Goal: Information Seeking & Learning: Understand process/instructions

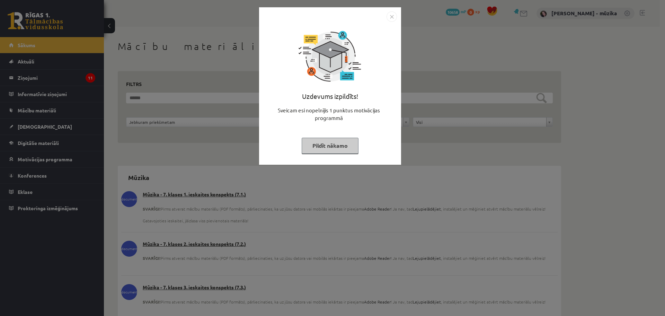
click at [345, 145] on button "Pildīt nākamo" at bounding box center [330, 146] width 57 height 16
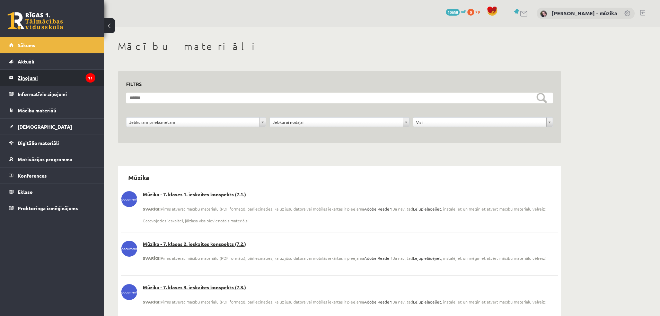
click at [39, 76] on legend "Ziņojumi 11" at bounding box center [57, 78] width 78 height 16
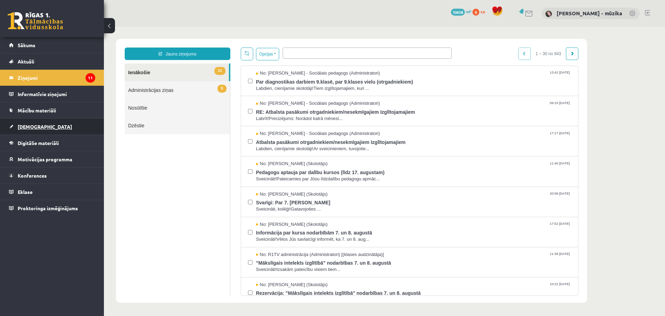
click at [34, 127] on span "[DEMOGRAPHIC_DATA]" at bounding box center [45, 126] width 54 height 6
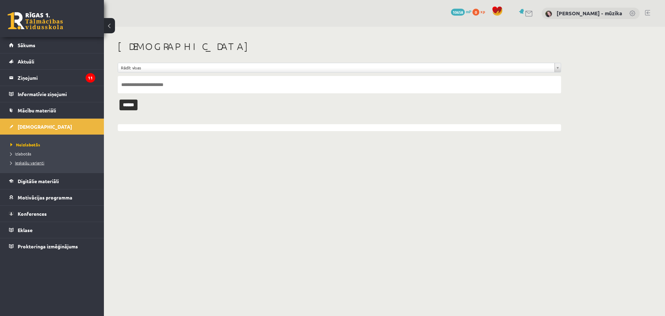
click at [33, 162] on span "Ieskaišu varianti" at bounding box center [27, 163] width 34 height 6
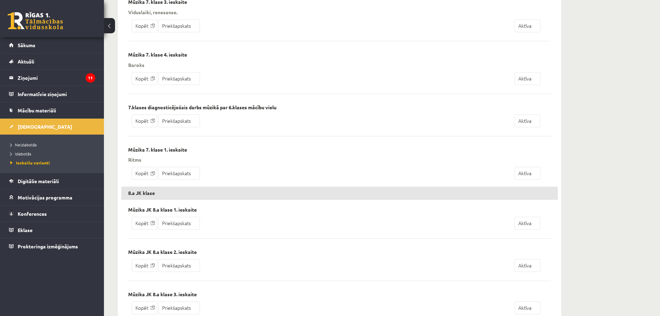
scroll to position [450, 0]
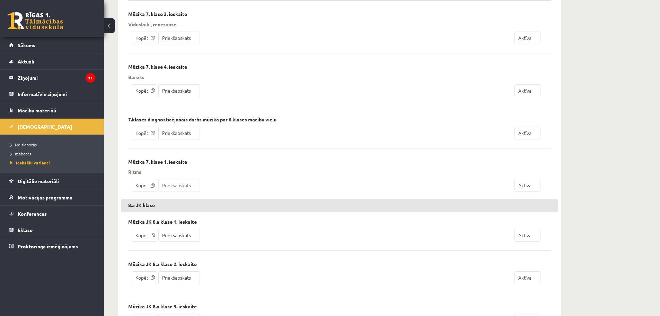
click at [190, 184] on link "Priekšapskats" at bounding box center [179, 185] width 42 height 13
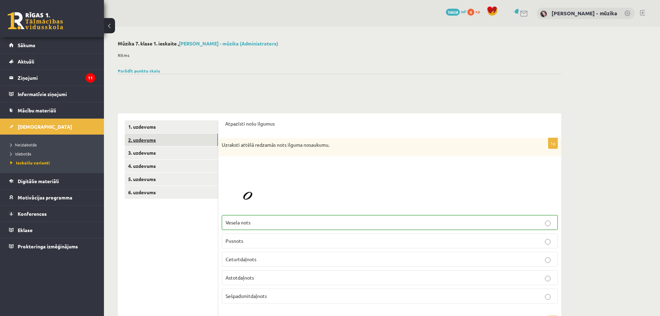
click at [143, 141] on link "2. uzdevums" at bounding box center [171, 139] width 93 height 13
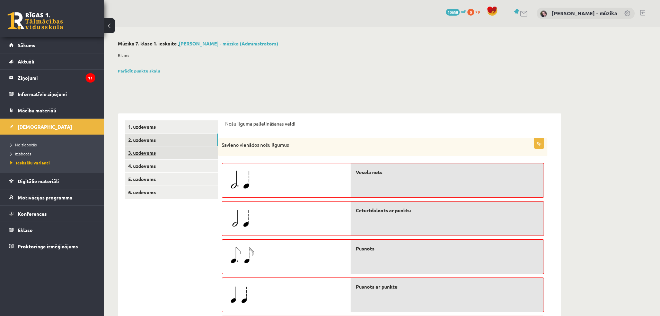
click at [143, 153] on link "3. uzdevums" at bounding box center [171, 152] width 93 height 13
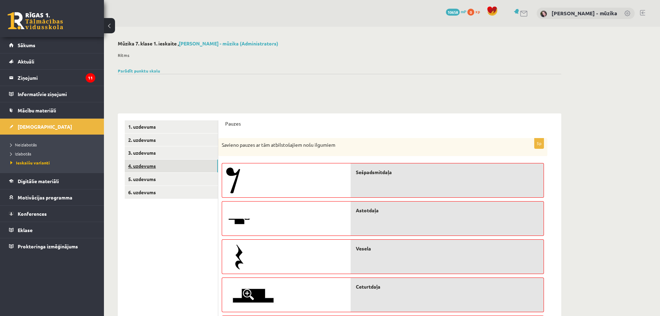
click at [143, 164] on link "4. uzdevums" at bounding box center [171, 165] width 93 height 13
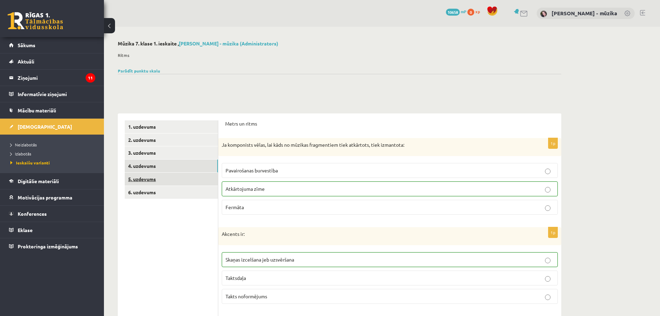
click at [144, 177] on link "5. uzdevums" at bounding box center [171, 179] width 93 height 13
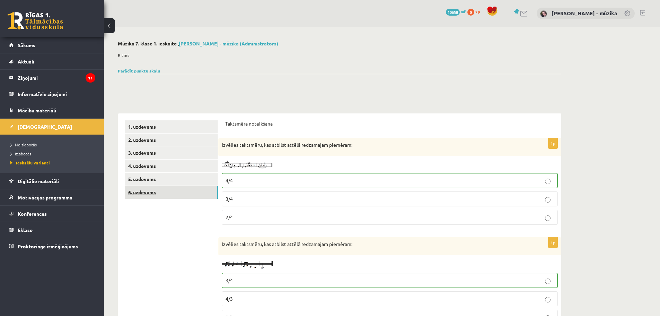
click at [143, 191] on link "6. uzdevums" at bounding box center [171, 192] width 93 height 13
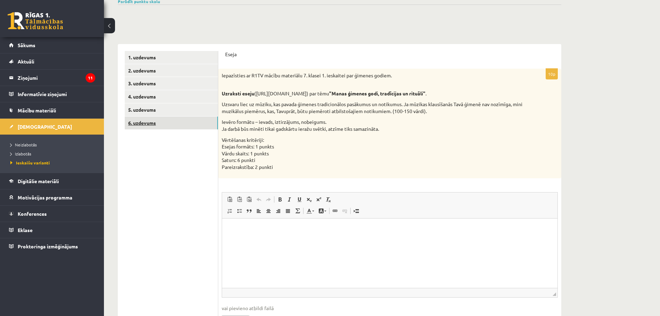
scroll to position [104, 0]
